Goal: Task Accomplishment & Management: Manage account settings

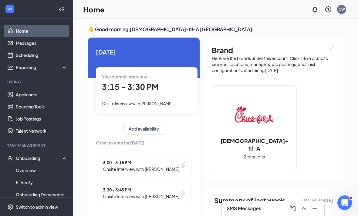
click at [307, 209] on icon "ChevronUp" at bounding box center [303, 208] width 7 height 7
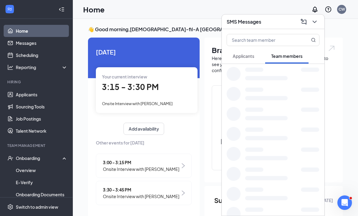
click at [92, 105] on div "[DATE] Your current interview 3:15 - 3:30 PM Onsite Interview with [PERSON_NAME…" at bounding box center [144, 128] width 112 height 180
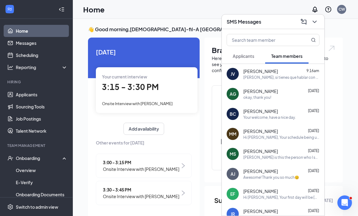
scroll to position [1, 0]
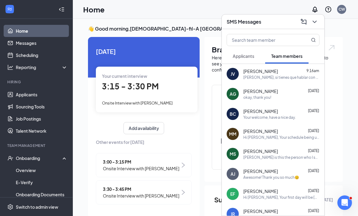
click at [110, 108] on div "Your current interview 3:15 - 3:30 PM Onsite Interview with [PERSON_NAME]" at bounding box center [147, 89] width 102 height 45
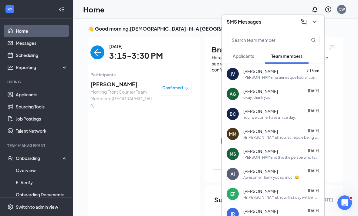
scroll to position [2, 0]
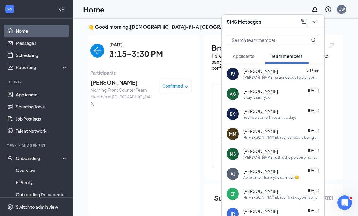
click at [96, 90] on span "Morning Front Counter Team Member at [GEOGRAPHIC_DATA]" at bounding box center [122, 97] width 64 height 20
click at [316, 25] on icon "ChevronDown" at bounding box center [314, 21] width 7 height 7
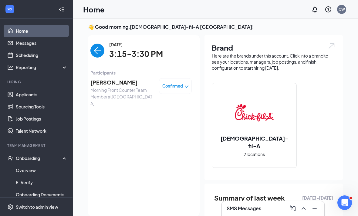
click at [105, 85] on span "[PERSON_NAME]" at bounding box center [122, 82] width 64 height 8
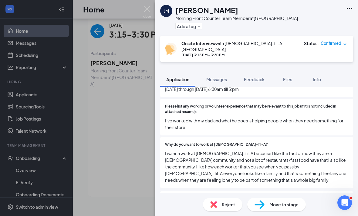
scroll to position [215, 0]
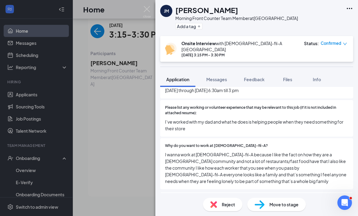
click at [84, 104] on div "[PERSON_NAME] Morning Front Counter Team Member at [GEOGRAPHIC_DATA] Add a tag …" at bounding box center [179, 108] width 358 height 216
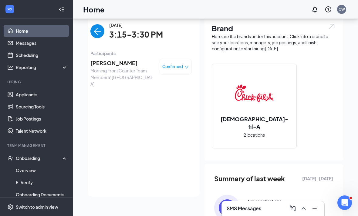
click at [97, 28] on img "back-button" at bounding box center [97, 31] width 14 height 14
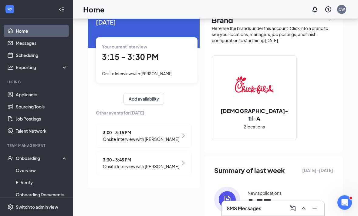
click at [111, 170] on span "Onsite Interview with [PERSON_NAME]" at bounding box center [141, 166] width 76 height 7
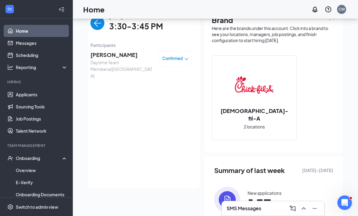
click at [92, 58] on span "[PERSON_NAME]" at bounding box center [122, 55] width 64 height 8
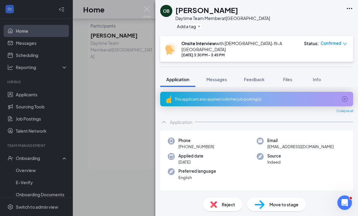
click at [339, 92] on div "This applicant also applied to 4 other job posting(s)" at bounding box center [256, 99] width 193 height 15
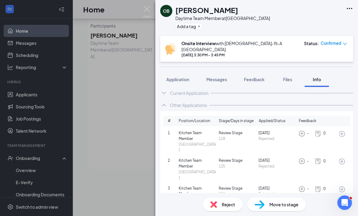
scroll to position [5, 0]
